Goal: Transaction & Acquisition: Purchase product/service

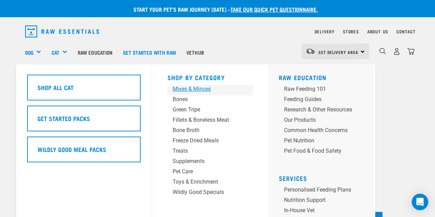
click at [192, 90] on div "Mixes & Minces" at bounding box center [204, 89] width 64 height 8
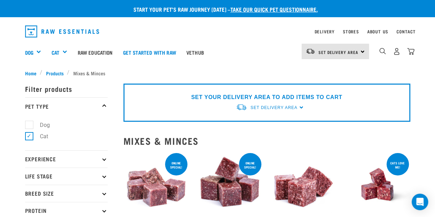
click at [29, 123] on label "Dog" at bounding box center [41, 125] width 24 height 9
click at [29, 123] on input "Dog" at bounding box center [27, 123] width 4 height 4
checkbox input "true"
click at [29, 136] on label "Cat" at bounding box center [40, 136] width 22 height 9
click at [29, 136] on input "Cat" at bounding box center [27, 135] width 4 height 4
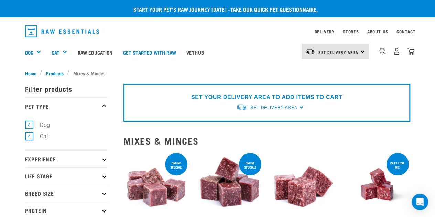
checkbox input "false"
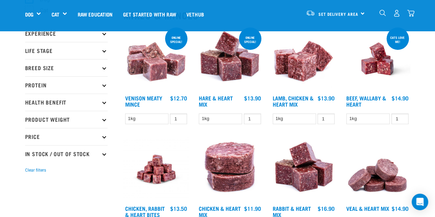
scroll to position [77, 0]
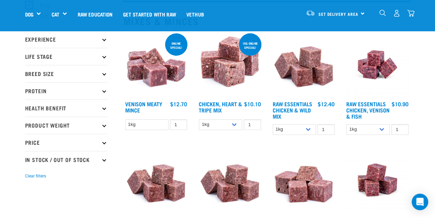
scroll to position [78, 0]
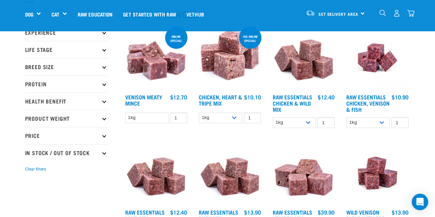
click at [104, 88] on p "Protein" at bounding box center [66, 83] width 83 height 17
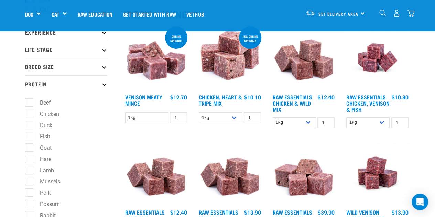
click at [33, 150] on label "Goat" at bounding box center [41, 147] width 25 height 9
click at [30, 149] on input "Goat" at bounding box center [27, 147] width 4 height 4
checkbox input "true"
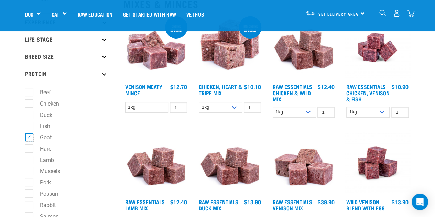
scroll to position [89, 0]
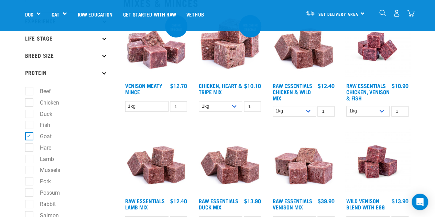
click at [29, 148] on label "Hare" at bounding box center [41, 147] width 25 height 9
click at [28, 148] on input "Hare" at bounding box center [27, 146] width 4 height 4
checkbox input "true"
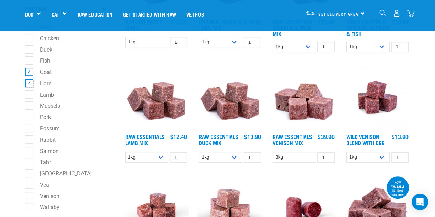
scroll to position [157, 0]
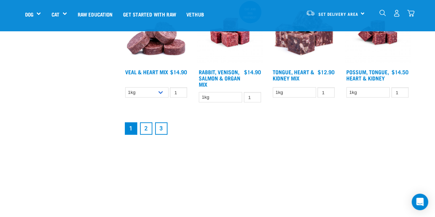
scroll to position [905, 0]
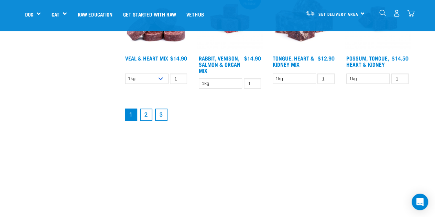
click at [145, 116] on link "2" at bounding box center [146, 115] width 12 height 12
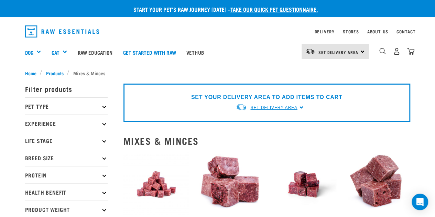
click at [272, 106] on span "Set Delivery Area" at bounding box center [274, 107] width 47 height 5
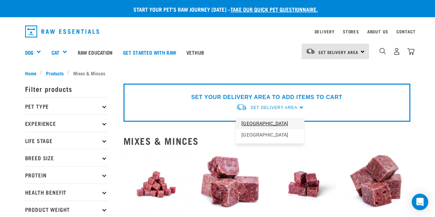
click at [263, 123] on link "[GEOGRAPHIC_DATA]" at bounding box center [270, 123] width 68 height 11
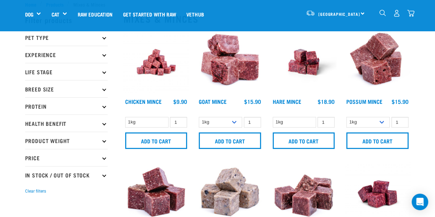
scroll to position [23, 0]
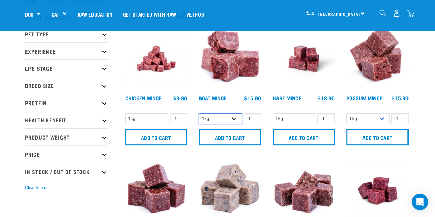
click at [230, 119] on select "1kg 3kg" at bounding box center [220, 119] width 43 height 11
select select "432"
click at [199, 114] on select "1kg 3kg" at bounding box center [220, 119] width 43 height 11
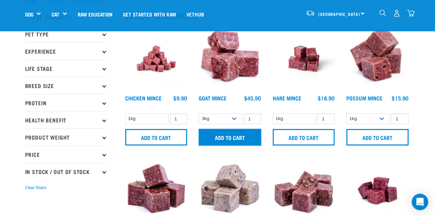
click at [249, 138] on input "Add to cart" at bounding box center [230, 137] width 62 height 17
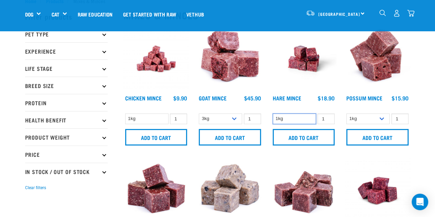
click at [283, 118] on select "1kg" at bounding box center [294, 119] width 43 height 11
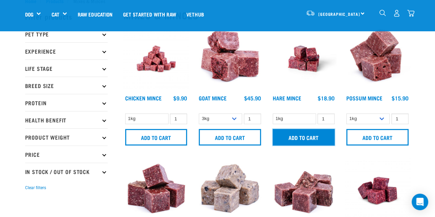
click at [297, 141] on input "Add to cart" at bounding box center [304, 137] width 62 height 17
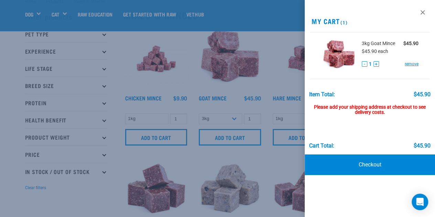
click at [272, 113] on div at bounding box center [217, 108] width 435 height 217
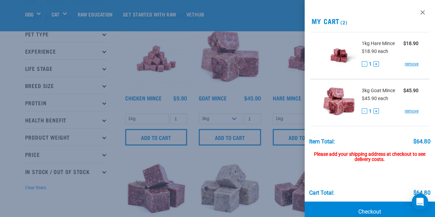
click at [298, 145] on div at bounding box center [217, 108] width 435 height 217
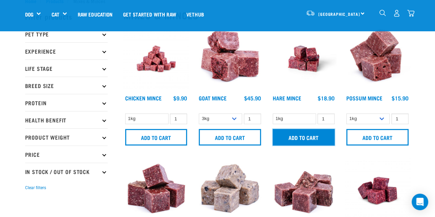
click at [302, 137] on input "Add to cart" at bounding box center [304, 137] width 62 height 17
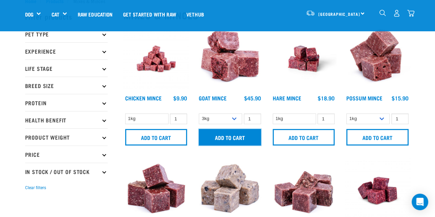
click at [241, 137] on input "Add to cart" at bounding box center [230, 137] width 62 height 17
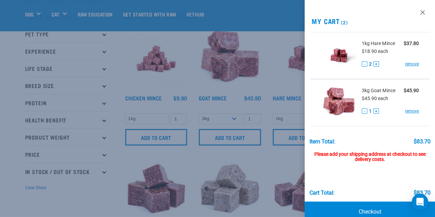
click at [245, 136] on div at bounding box center [217, 108] width 435 height 217
click at [280, 136] on div at bounding box center [217, 108] width 435 height 217
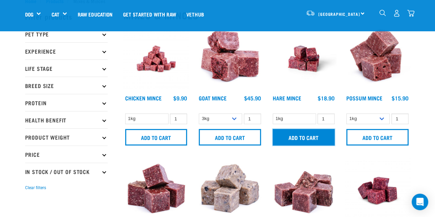
click at [301, 138] on input "Add to cart" at bounding box center [304, 137] width 62 height 17
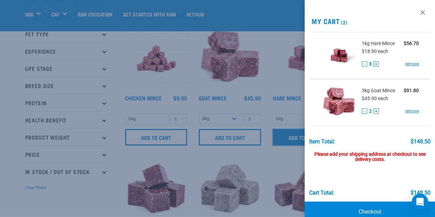
click at [292, 52] on div at bounding box center [217, 108] width 435 height 217
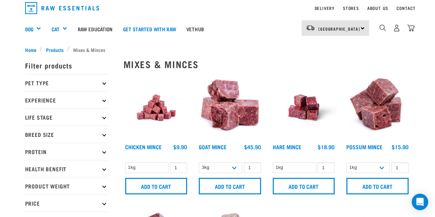
scroll to position [0, 0]
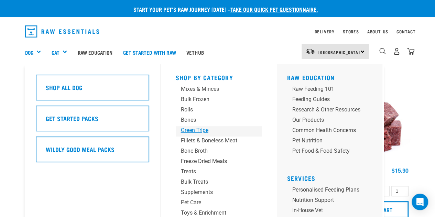
click at [209, 132] on div "Green Tripe" at bounding box center [213, 130] width 64 height 8
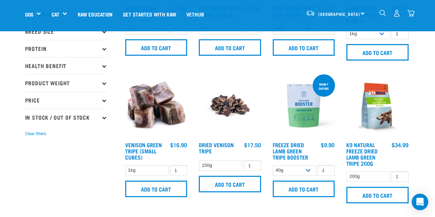
scroll to position [113, 0]
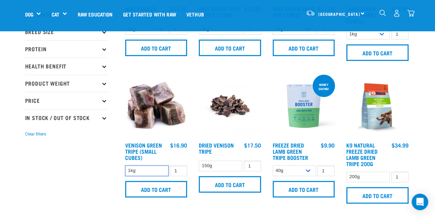
click at [162, 170] on select "1kg" at bounding box center [146, 171] width 43 height 11
click at [152, 167] on select "1kg" at bounding box center [146, 171] width 43 height 11
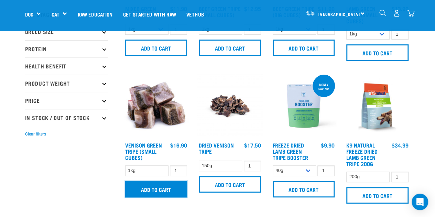
click at [152, 189] on input "Add to cart" at bounding box center [156, 189] width 62 height 17
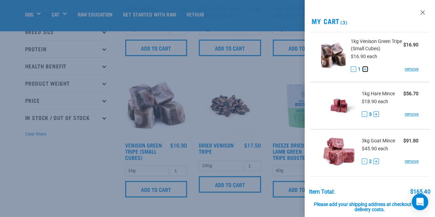
click at [363, 69] on button "+" at bounding box center [366, 69] width 6 height 6
click at [376, 162] on button "+" at bounding box center [377, 162] width 6 height 6
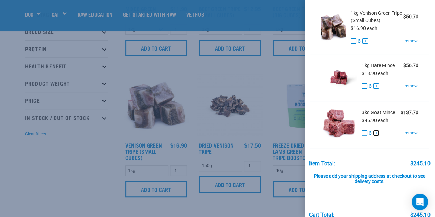
scroll to position [29, 0]
click at [363, 133] on button "-" at bounding box center [365, 133] width 6 height 6
click at [375, 134] on button "+" at bounding box center [377, 133] width 6 height 6
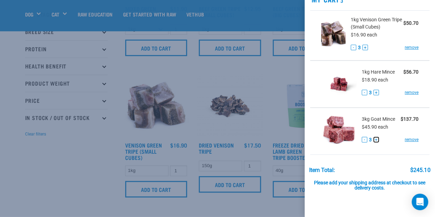
scroll to position [23, 0]
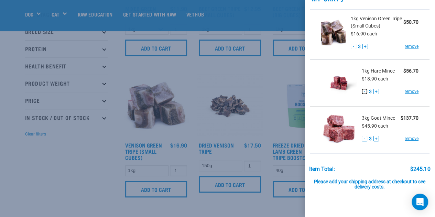
click at [365, 91] on button "-" at bounding box center [365, 92] width 6 height 6
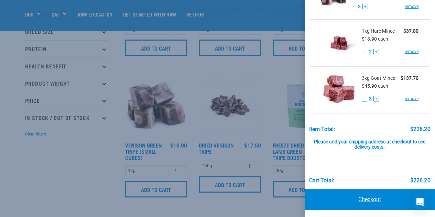
click at [364, 194] on link "Checkout" at bounding box center [370, 199] width 131 height 21
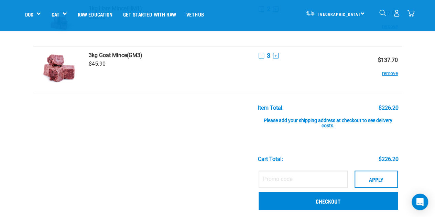
scroll to position [112, 0]
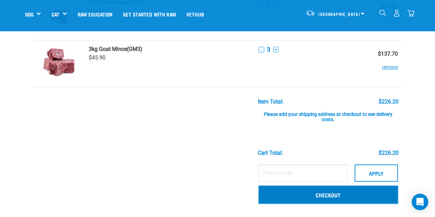
click at [301, 197] on link "Checkout" at bounding box center [328, 195] width 139 height 18
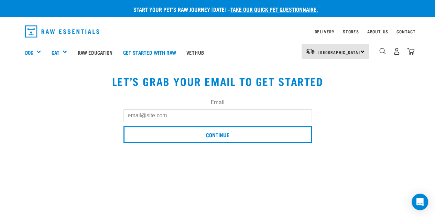
click at [253, 117] on input "Email" at bounding box center [218, 115] width 189 height 12
type input "[EMAIL_ADDRESS][DOMAIN_NAME]"
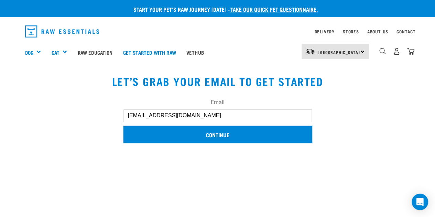
click at [221, 137] on input "Continue" at bounding box center [218, 134] width 189 height 17
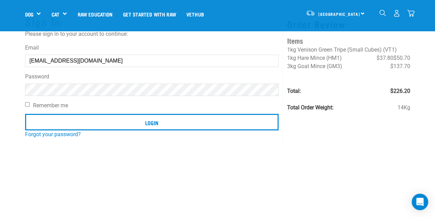
scroll to position [43, 0]
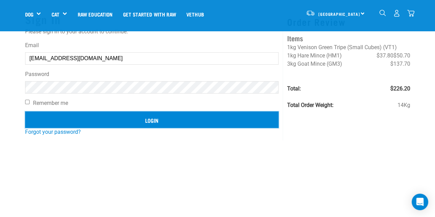
click at [173, 119] on input "Login" at bounding box center [152, 119] width 254 height 17
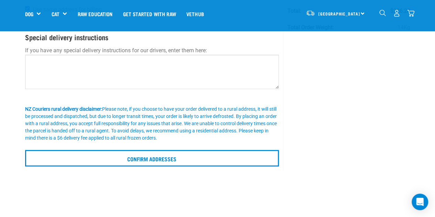
scroll to position [116, 0]
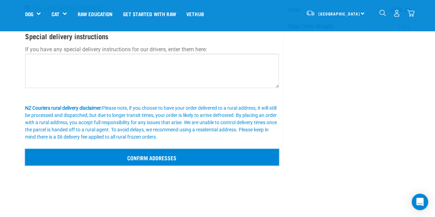
click at [165, 158] on input "Confirm addresses" at bounding box center [152, 157] width 254 height 17
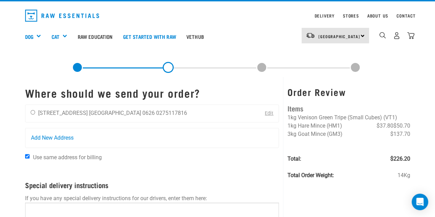
scroll to position [15, 0]
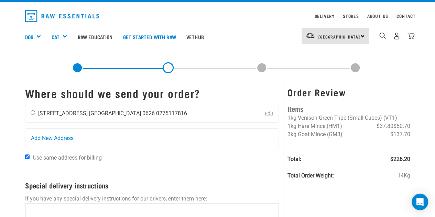
click at [156, 115] on li "0275117816" at bounding box center [171, 113] width 31 height 7
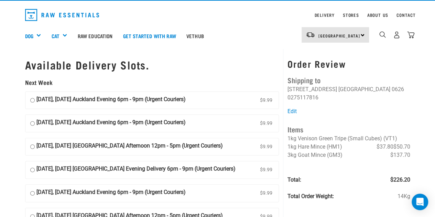
scroll to position [17, 0]
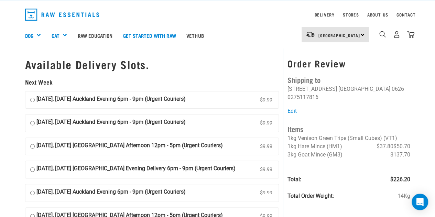
click at [34, 100] on input "06 October, Monday Auckland Evening 6pm - 9pm (Urgent Couriers) $9.99" at bounding box center [32, 100] width 4 height 10
radio input "true"
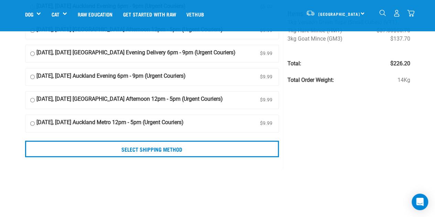
scroll to position [84, 0]
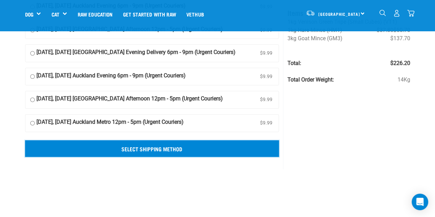
click at [173, 144] on input "Select Shipping Method" at bounding box center [152, 148] width 254 height 17
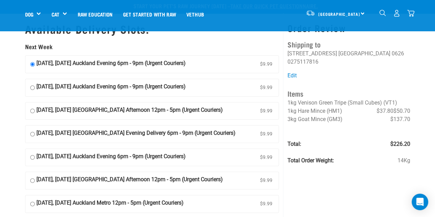
scroll to position [0, 0]
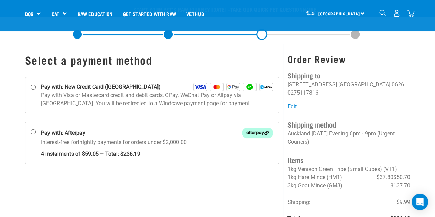
scroll to position [29, 0]
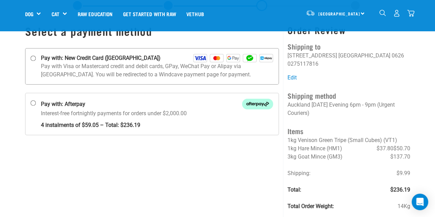
click at [150, 78] on p "Pay with Visa or Mastercard credit and debit cards, GPay, WeChat Pay or Alipay …" at bounding box center [157, 70] width 233 height 17
click at [36, 61] on input "Pay with: New Credit Card (Windcave)" at bounding box center [33, 59] width 6 height 6
radio input "true"
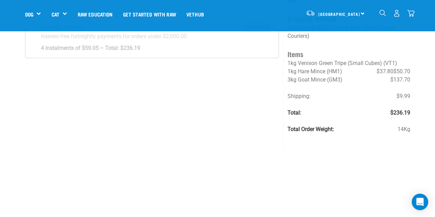
scroll to position [233, 0]
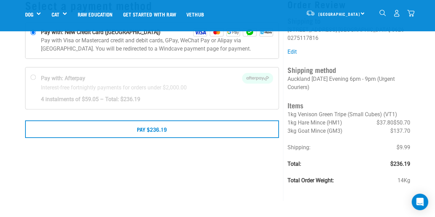
scroll to position [77, 0]
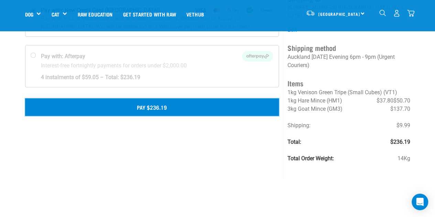
click at [231, 104] on button "Pay $236.19" at bounding box center [152, 106] width 254 height 17
